Goal: Task Accomplishment & Management: Complete application form

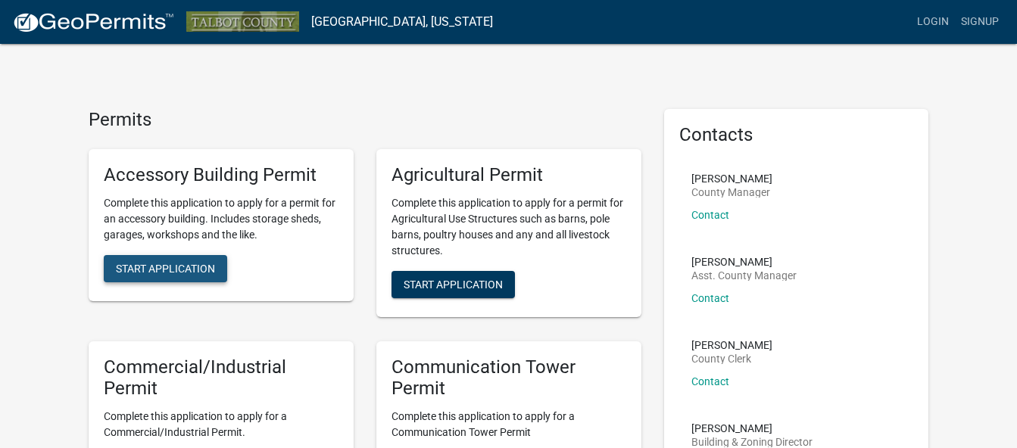
click at [173, 264] on span "Start Application" at bounding box center [165, 268] width 99 height 12
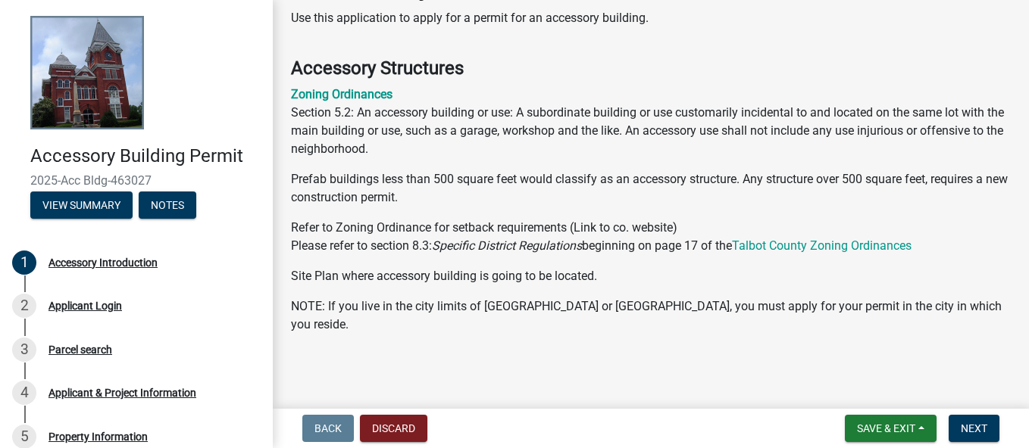
scroll to position [54, 0]
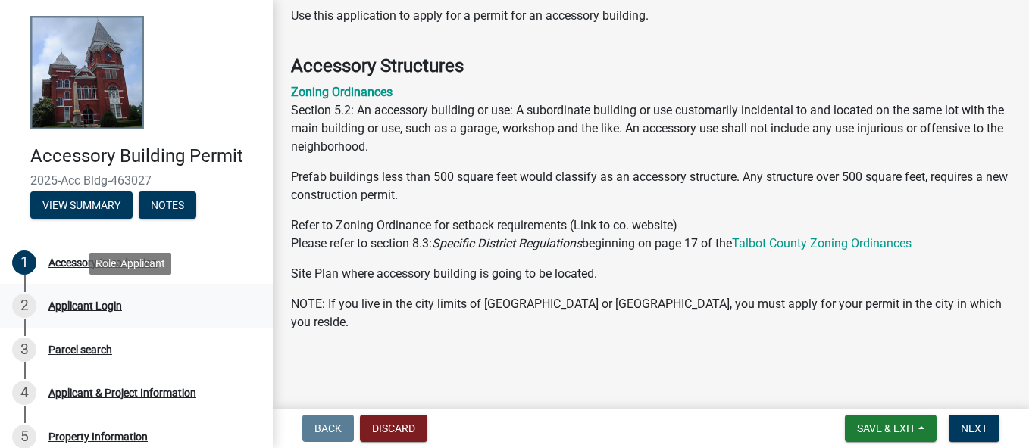
click at [86, 303] on div "Applicant Login" at bounding box center [84, 306] width 73 height 11
click at [83, 307] on div "Applicant Login" at bounding box center [84, 306] width 73 height 11
click at [84, 265] on div "Accessory Introduction" at bounding box center [102, 263] width 109 height 11
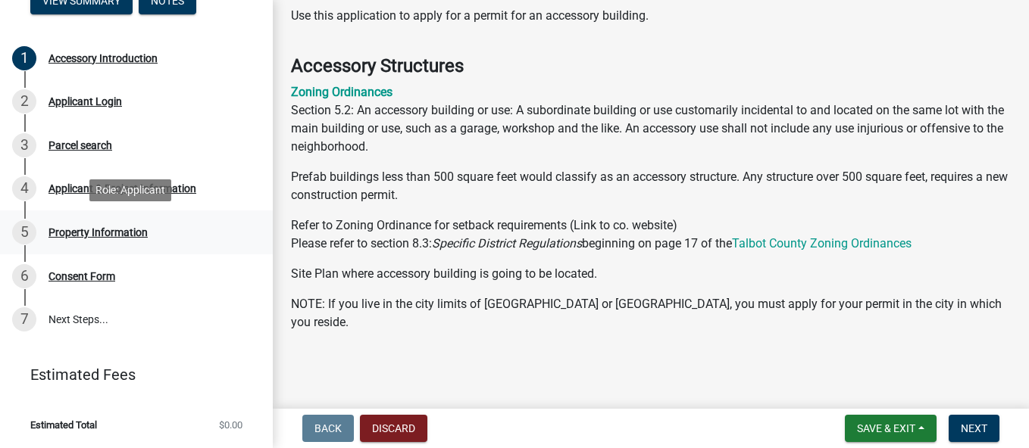
click at [83, 237] on div "Property Information" at bounding box center [97, 232] width 99 height 11
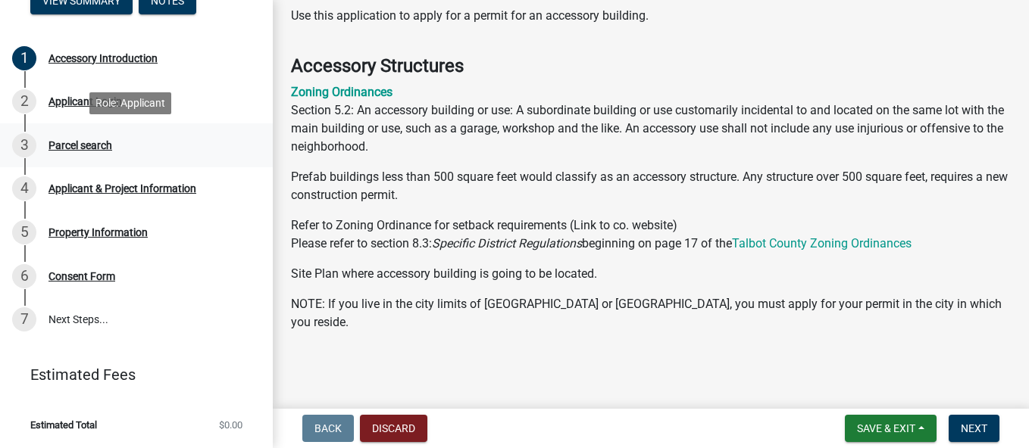
click at [78, 142] on div "Parcel search" at bounding box center [80, 145] width 64 height 11
click at [76, 105] on div "Applicant Login" at bounding box center [84, 101] width 73 height 11
click at [966, 424] on span "Next" at bounding box center [974, 429] width 27 height 12
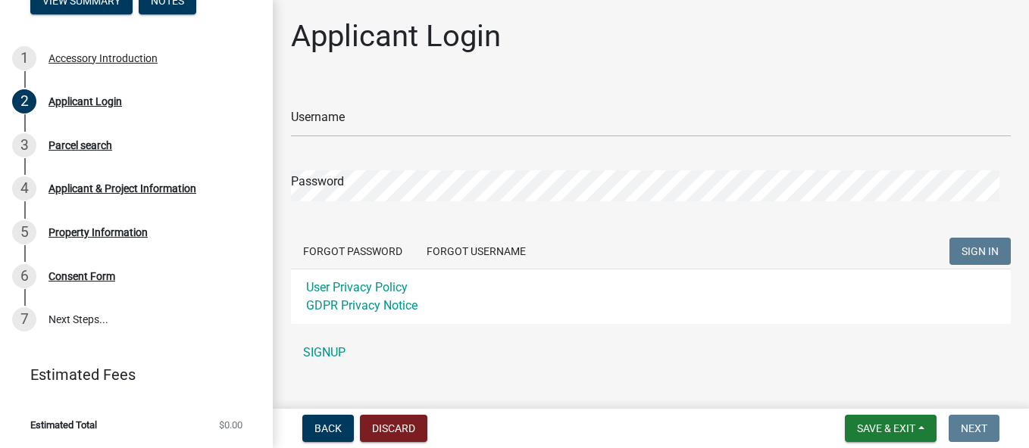
scroll to position [24, 0]
